Goal: Task Accomplishment & Management: Manage account settings

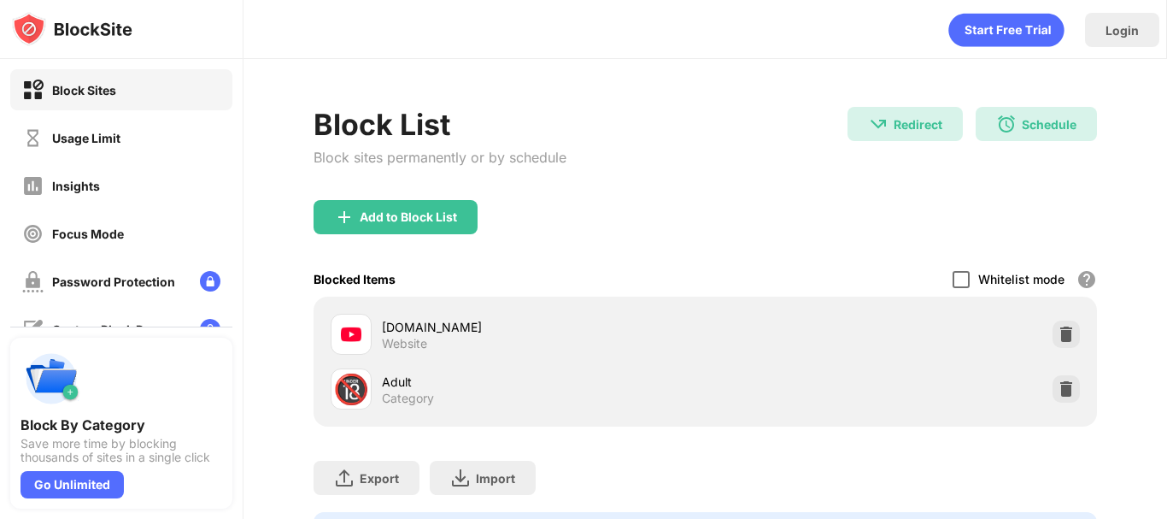
click at [954, 276] on div at bounding box center [960, 279] width 17 height 17
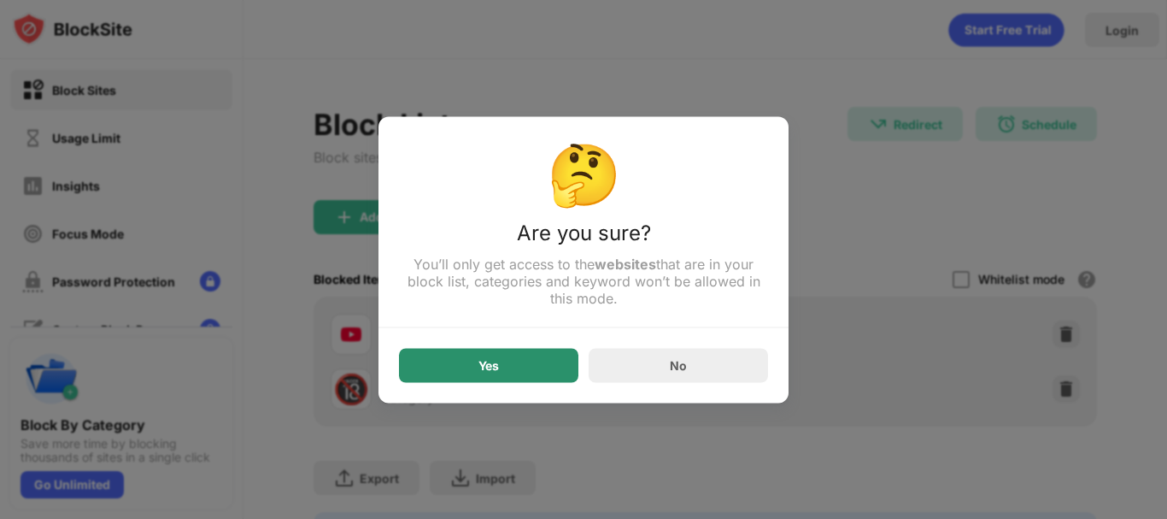
click at [539, 366] on div "Yes" at bounding box center [488, 365] width 179 height 34
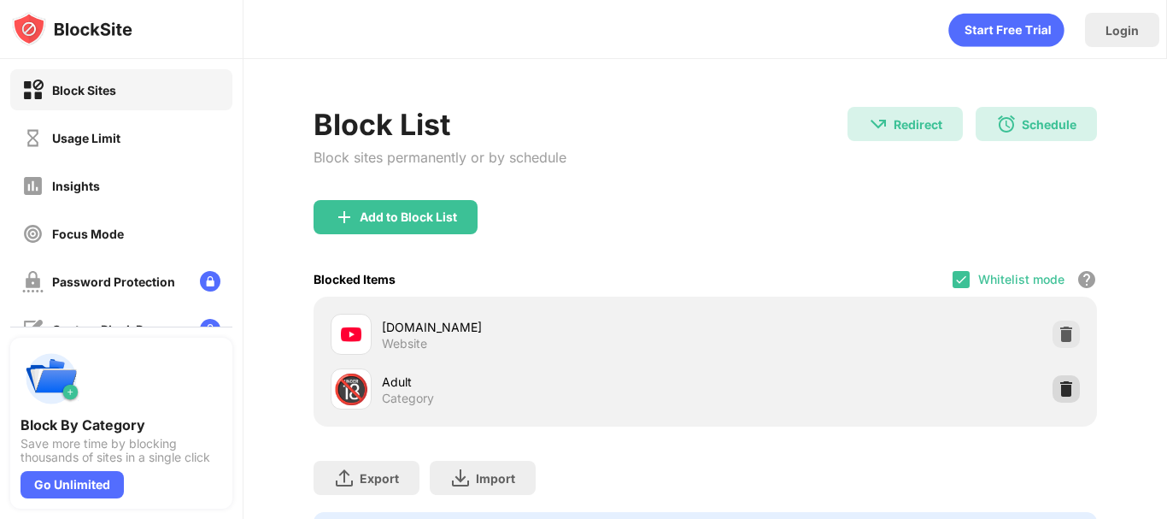
click at [1058, 378] on div at bounding box center [1065, 388] width 27 height 27
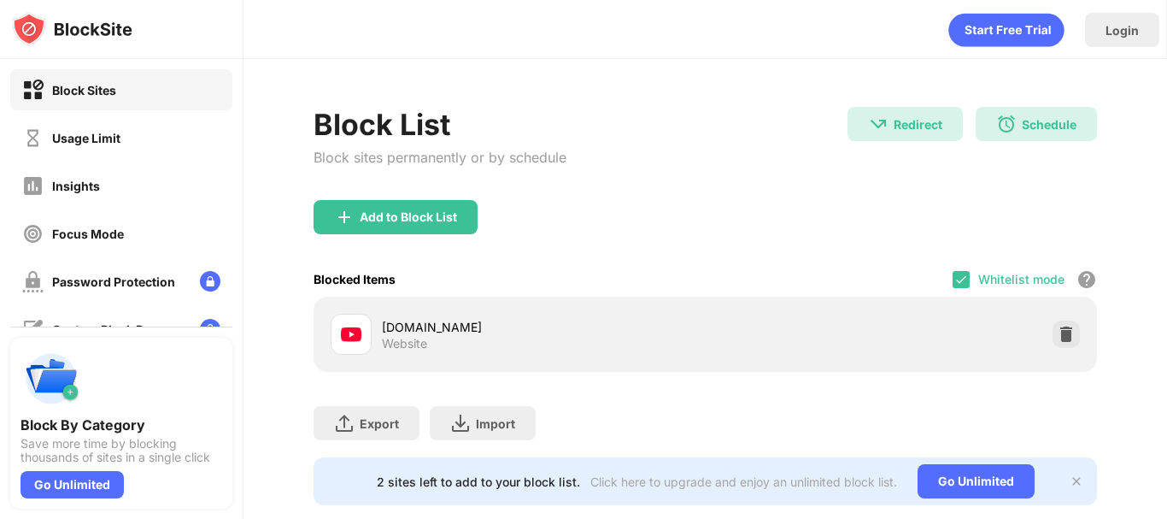
click at [958, 289] on div "Whitelist mode Block all websites except for those in your whitelist. Whitelist…" at bounding box center [1024, 278] width 144 height 35
click at [954, 282] on img at bounding box center [961, 279] width 14 height 14
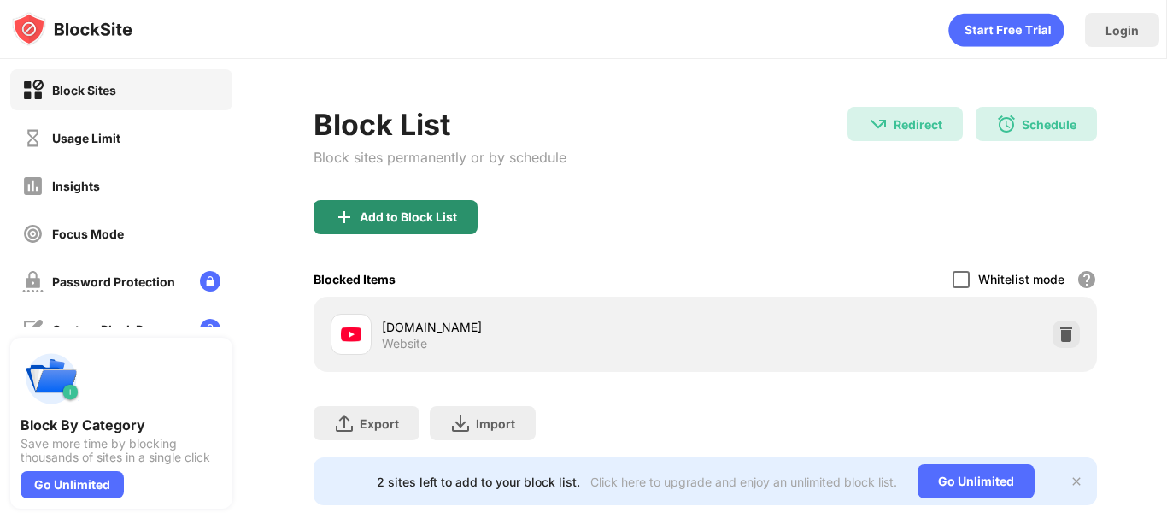
click at [372, 223] on div "Add to Block List" at bounding box center [408, 217] width 97 height 14
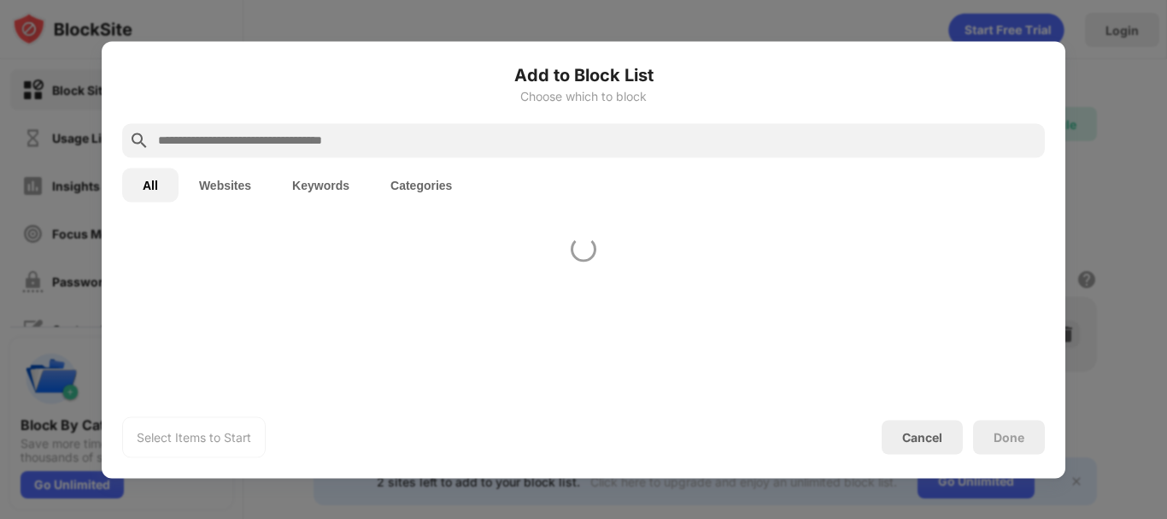
click at [372, 223] on body "Block Sites Usage Limit Insights Focus Mode Password Protection Custom Block Pa…" at bounding box center [583, 259] width 1167 height 519
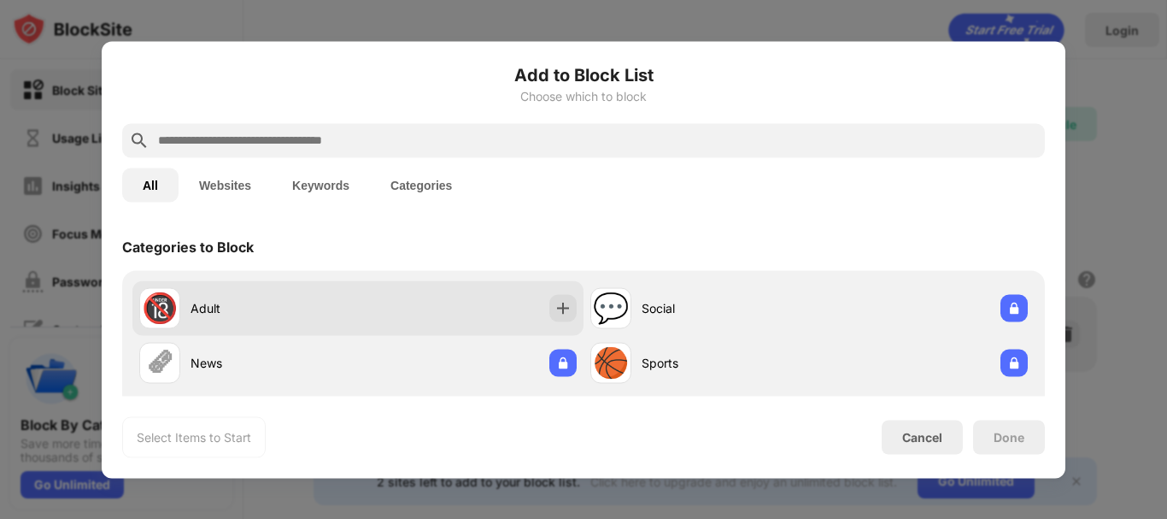
click at [476, 307] on div "🔞 Adult" at bounding box center [357, 307] width 451 height 55
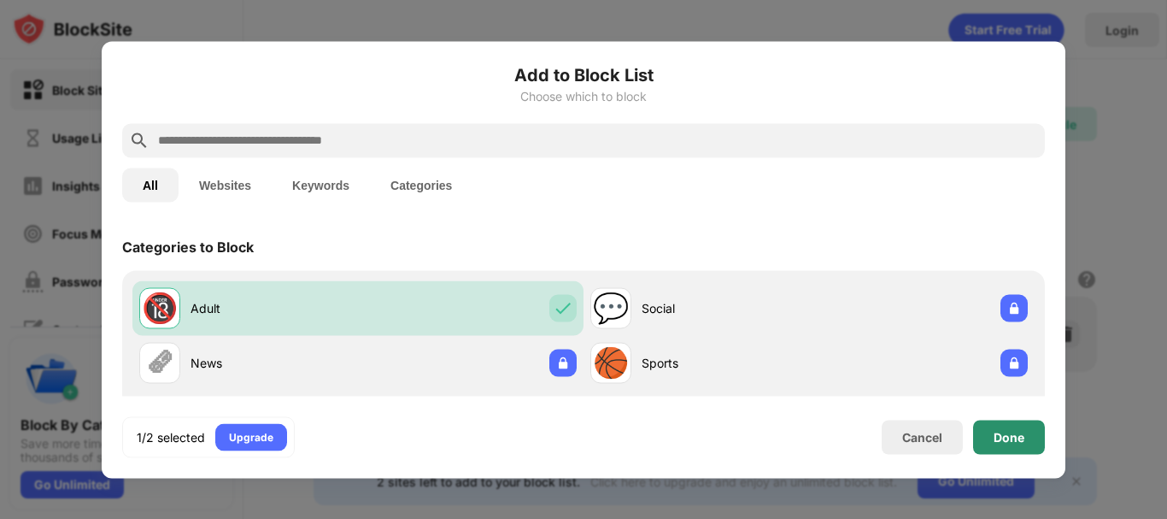
click at [1018, 445] on div "Done" at bounding box center [1009, 436] width 72 height 34
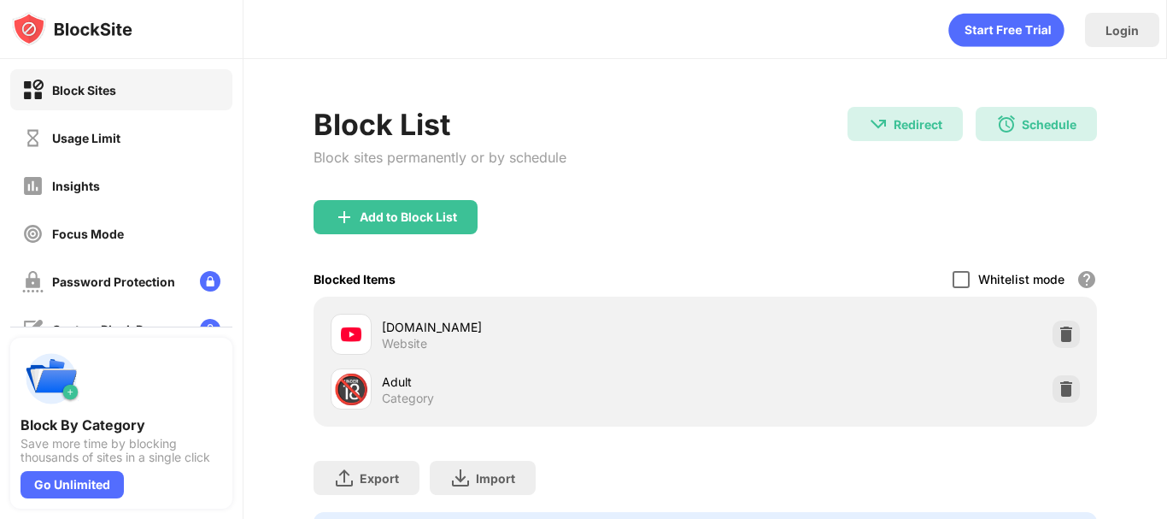
click at [952, 275] on div at bounding box center [960, 279] width 17 height 17
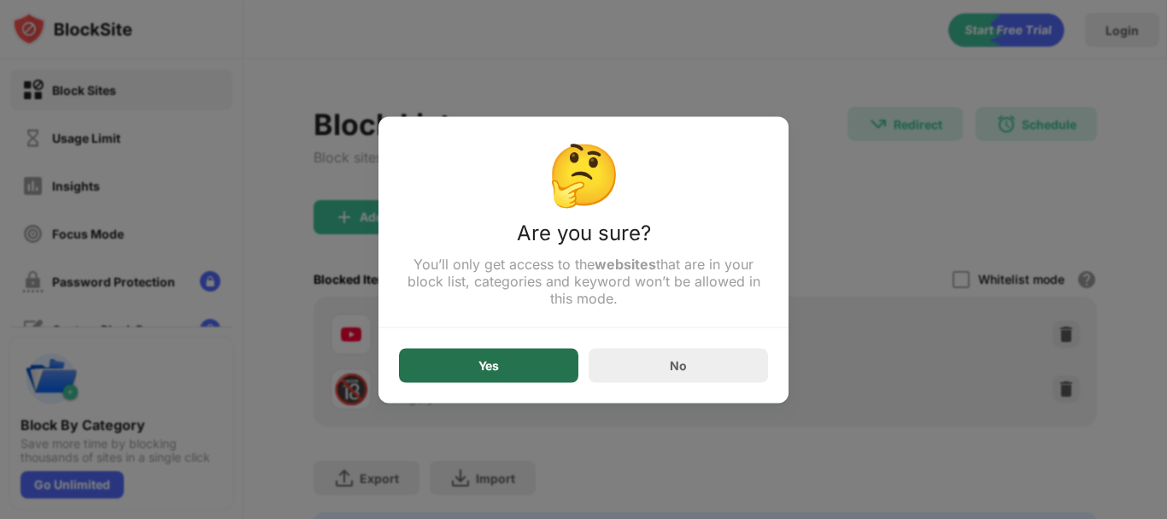
click at [455, 373] on div "Yes" at bounding box center [488, 365] width 179 height 34
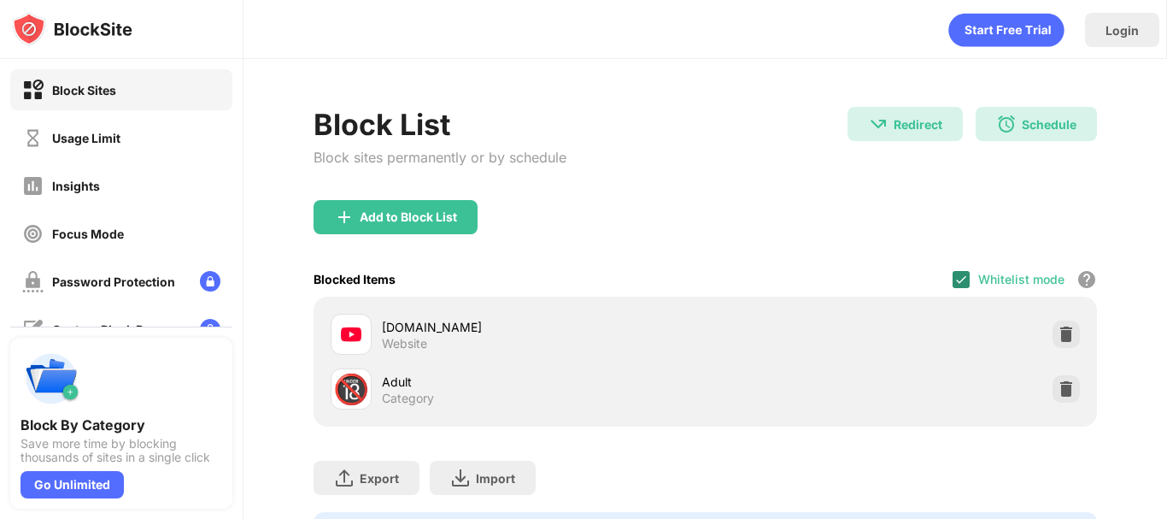
click at [954, 272] on img at bounding box center [961, 279] width 14 height 14
